Goal: Task Accomplishment & Management: Complete application form

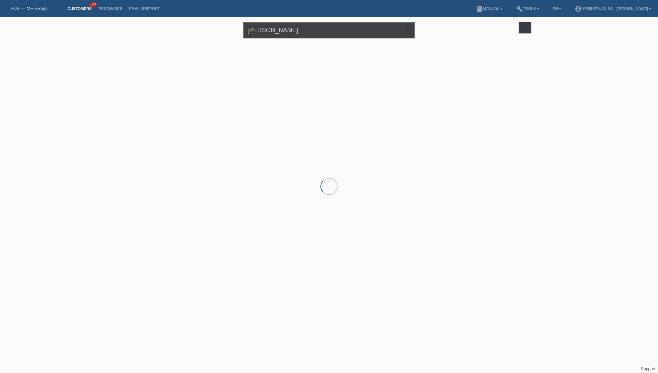
click at [302, 30] on input "[PERSON_NAME]" at bounding box center [328, 30] width 171 height 16
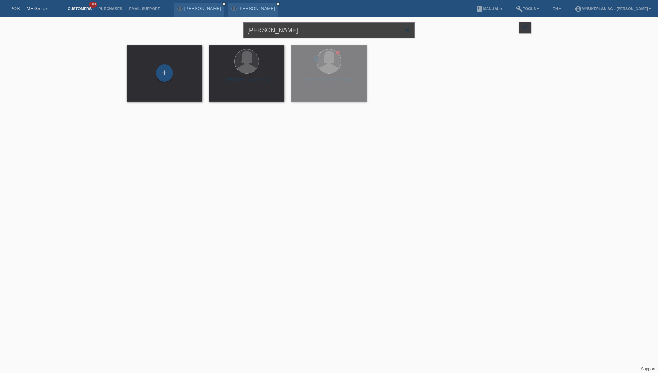
paste input "[PERSON_NAME]"
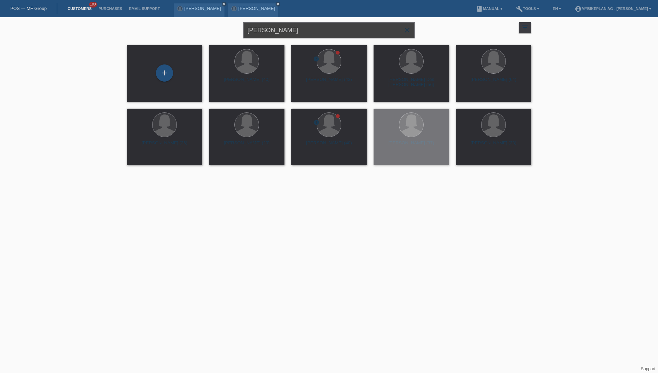
type input "[PERSON_NAME]"
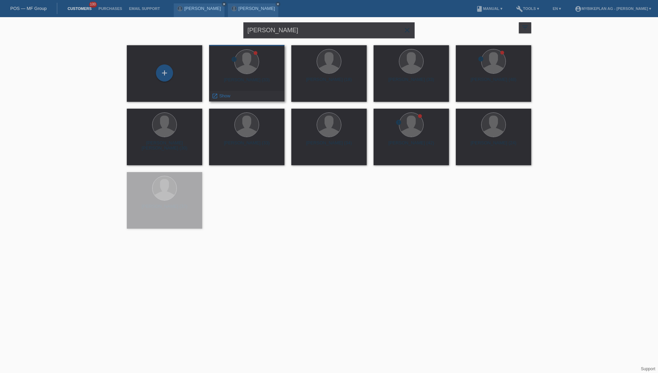
click at [261, 82] on div "[PERSON_NAME] (33)" at bounding box center [246, 82] width 64 height 11
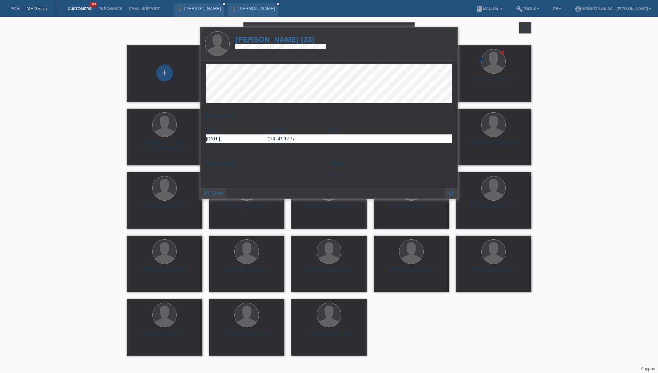
click at [288, 36] on h1 "[PERSON_NAME] (33)" at bounding box center [280, 39] width 91 height 9
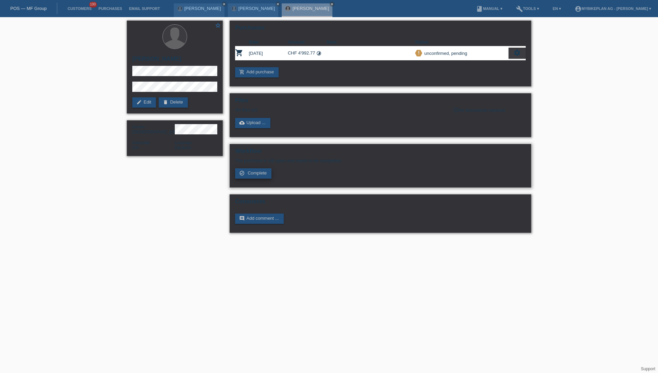
click at [254, 175] on span "Complete" at bounding box center [257, 172] width 19 height 5
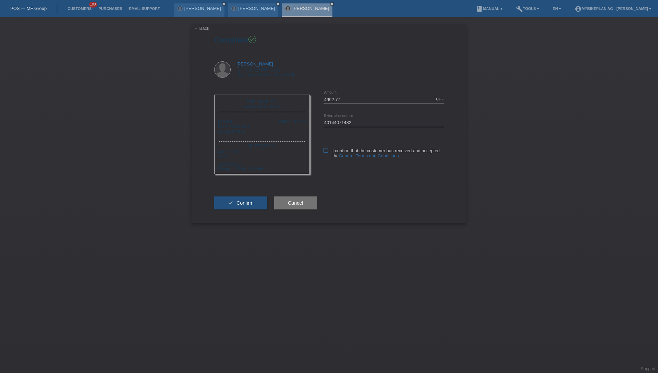
click at [325, 151] on icon at bounding box center [325, 150] width 4 height 4
click at [325, 151] on input "I confirm that the customer has received and accepted the General Terms and Con…" at bounding box center [325, 150] width 4 height 4
checkbox input "true"
click at [238, 199] on button "check Confirm" at bounding box center [240, 202] width 53 height 13
